Goal: Task Accomplishment & Management: Use online tool/utility

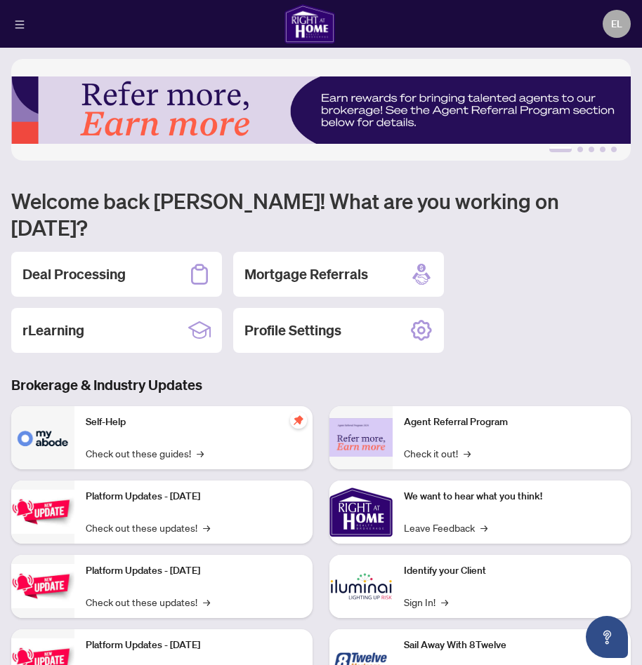
click at [104, 265] on h2 "Deal Processing" at bounding box center [73, 275] width 103 height 20
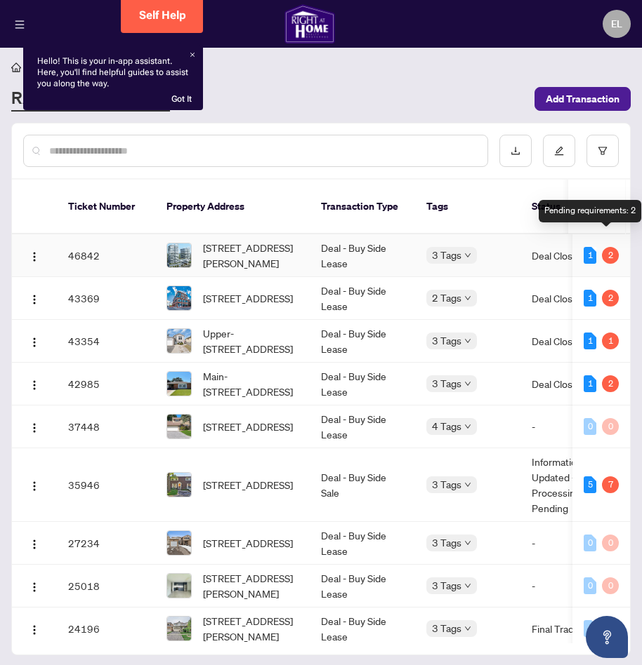
click at [608, 247] on div "2" at bounding box center [610, 255] width 17 height 17
click at [594, 247] on div "1 2" at bounding box center [600, 255] width 35 height 17
click at [588, 247] on div "1" at bounding box center [589, 255] width 13 height 17
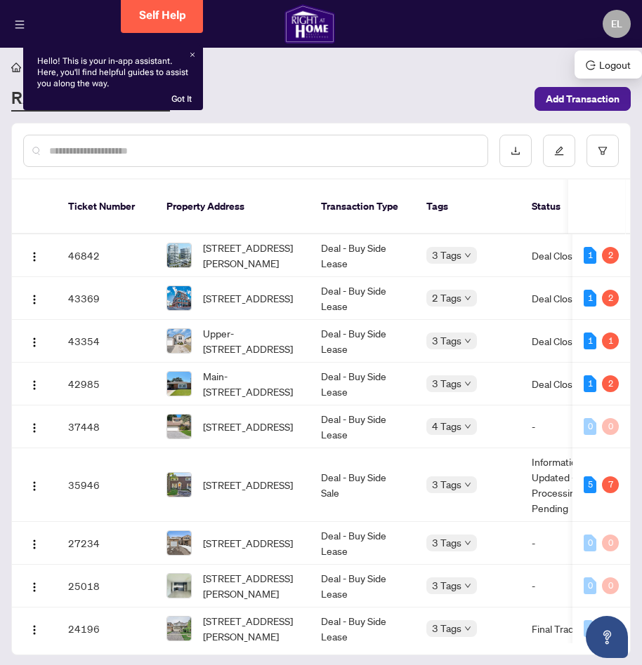
click at [617, 21] on span "EL" at bounding box center [616, 23] width 11 height 15
click at [618, 67] on span "Logout" at bounding box center [607, 64] width 45 height 15
